Goal: Task Accomplishment & Management: Use online tool/utility

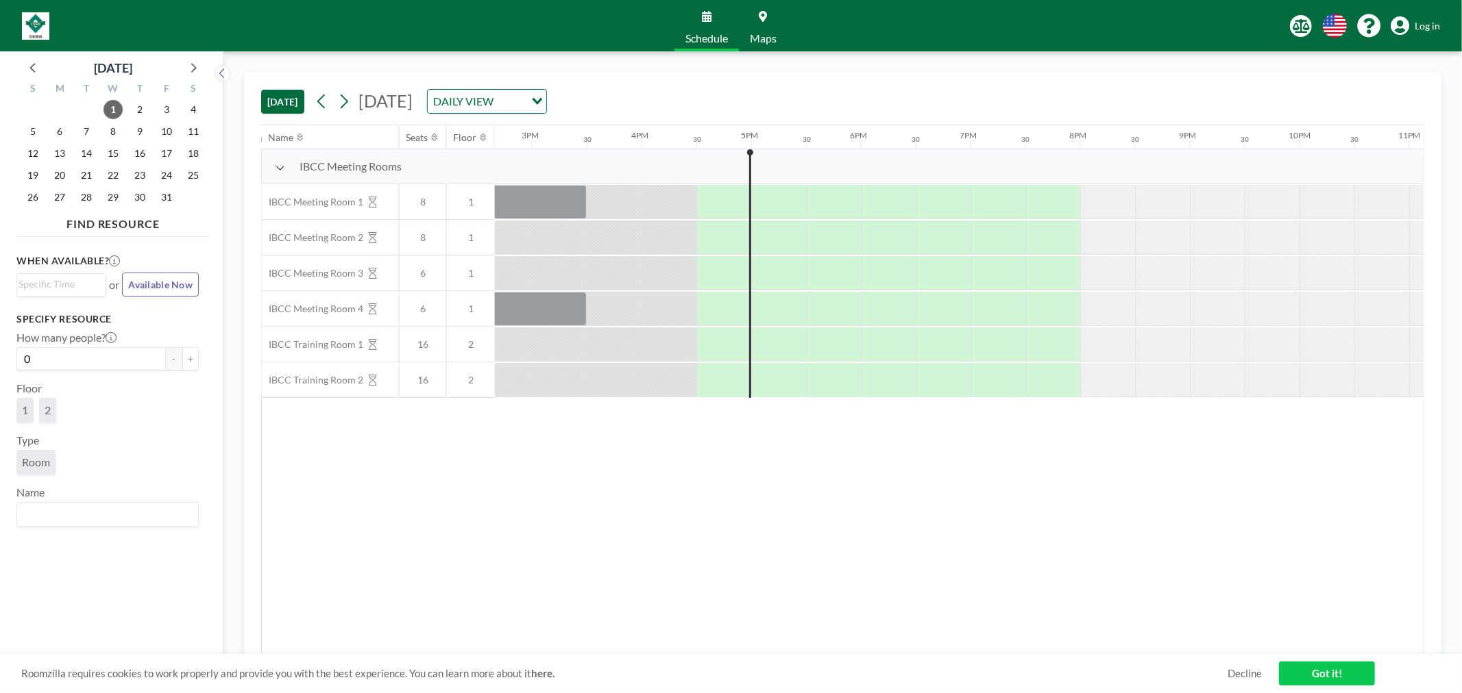
scroll to position [0, 1704]
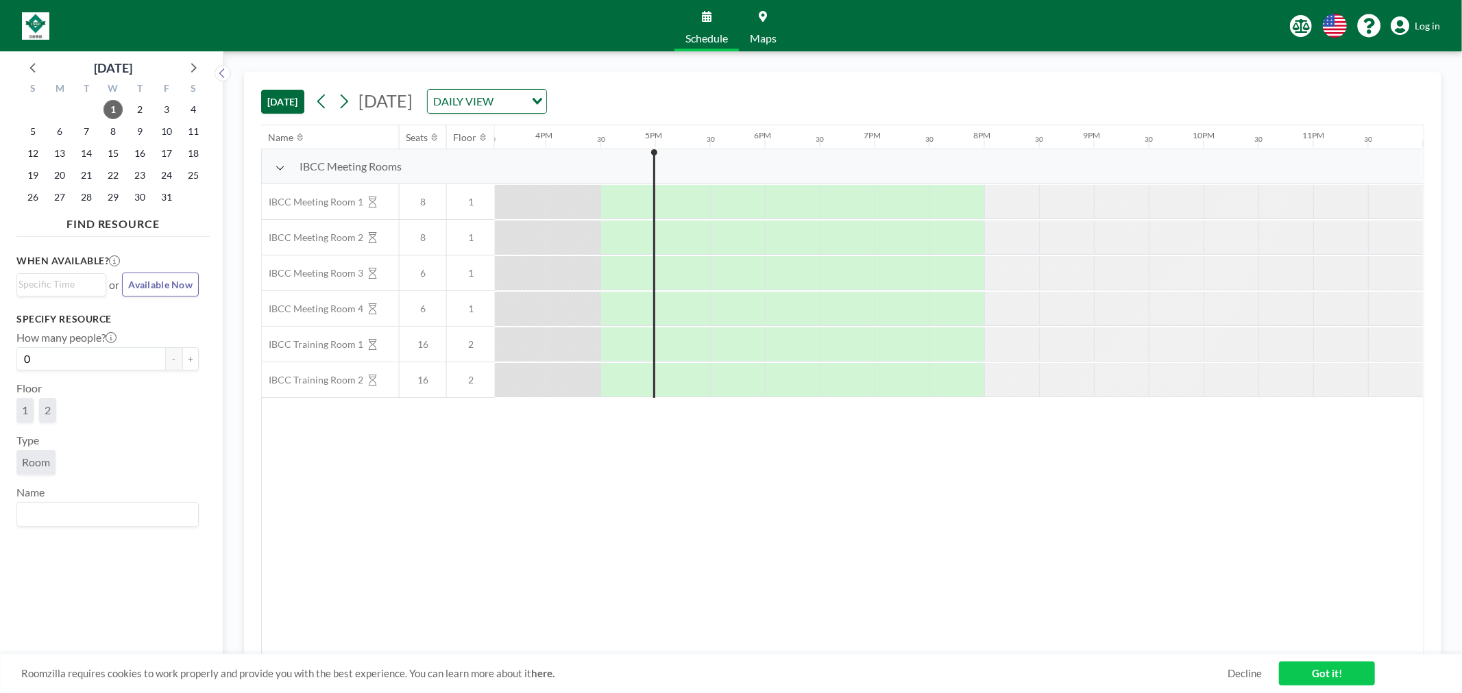
click at [1422, 29] on span "Log in" at bounding box center [1426, 26] width 25 height 12
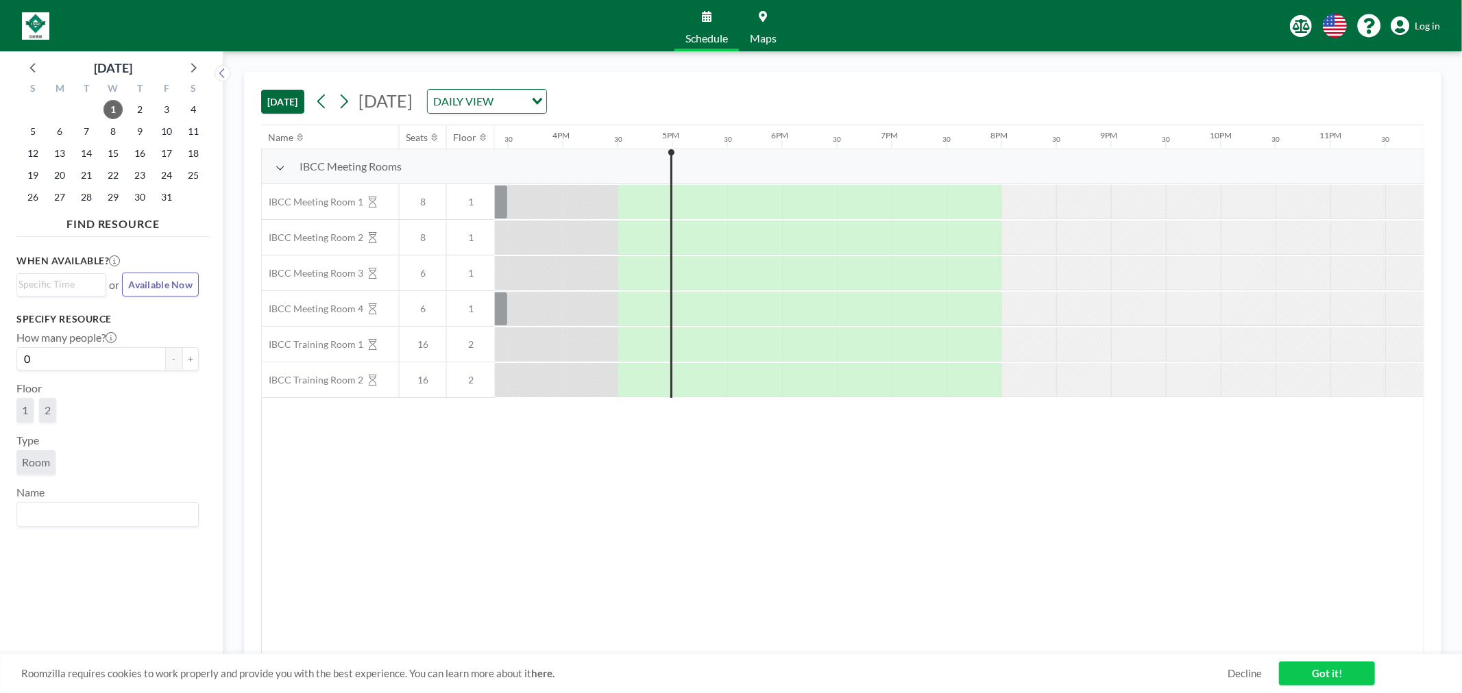
scroll to position [0, 1704]
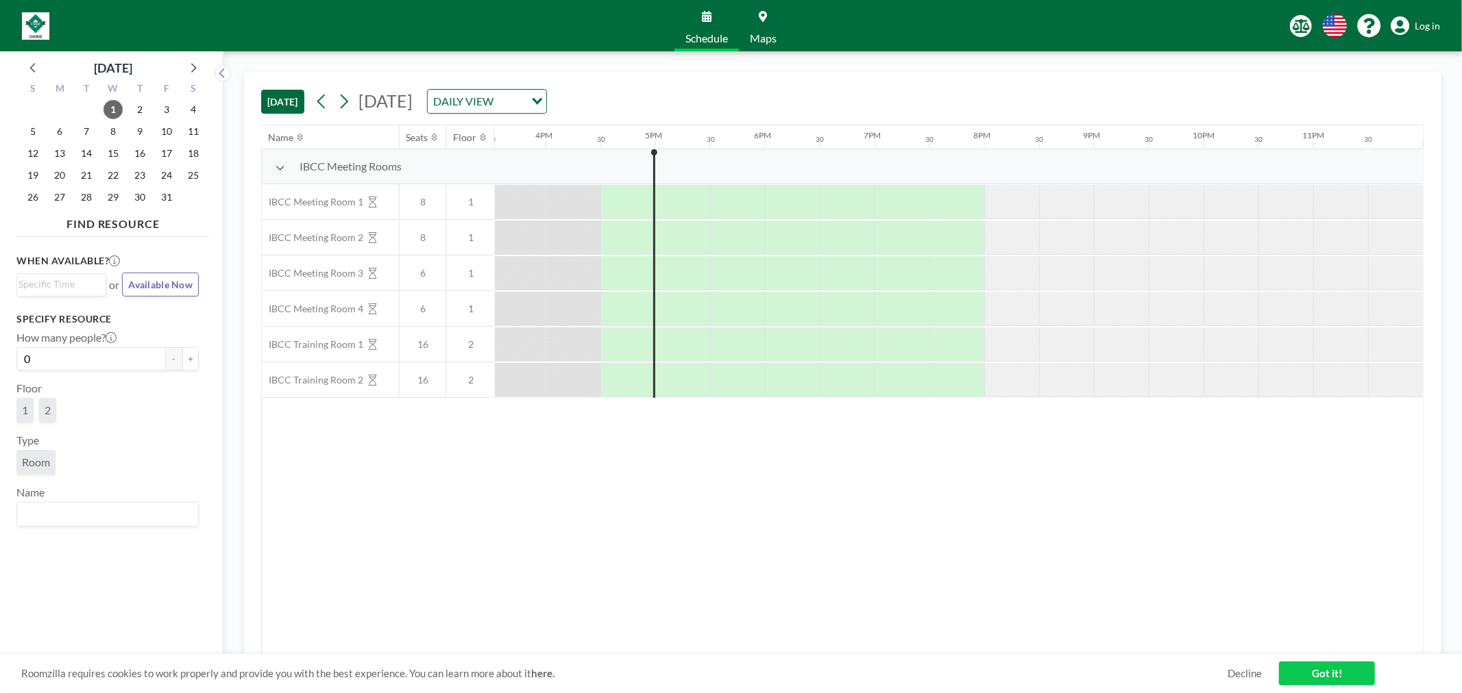
click at [715, 35] on span "Schedule" at bounding box center [706, 38] width 42 height 11
click at [1328, 25] on icon at bounding box center [1335, 26] width 24 height 24
click at [1421, 21] on span "Log in" at bounding box center [1426, 26] width 25 height 12
